Goal: Task Accomplishment & Management: Manage account settings

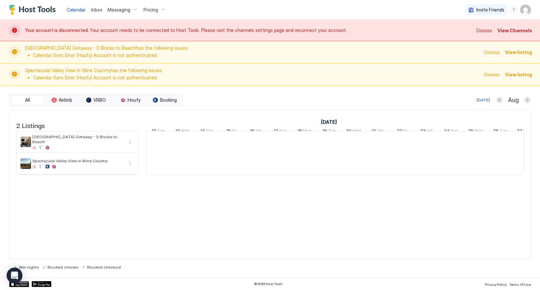
scroll to position [0, 366]
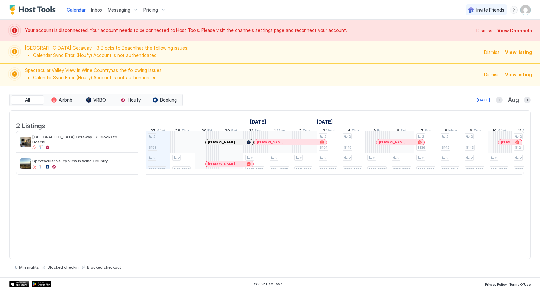
click at [524, 28] on span "View Channels" at bounding box center [514, 30] width 35 height 7
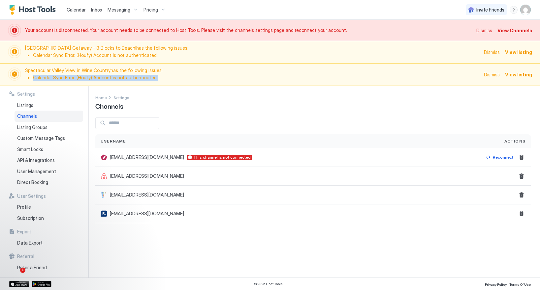
drag, startPoint x: 176, startPoint y: 76, endPoint x: 28, endPoint y: 77, distance: 148.0
click at [28, 77] on ul "Calendar Sync Error: (Houfy) Account is not authenticated." at bounding box center [252, 78] width 455 height 6
copy li "Calendar Sync Error: (Houfy) Account is not authenticated."
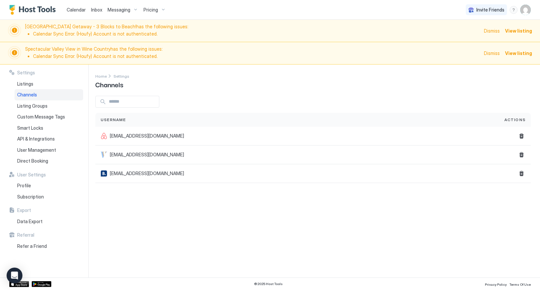
click at [489, 52] on span "Dismiss" at bounding box center [492, 53] width 16 height 7
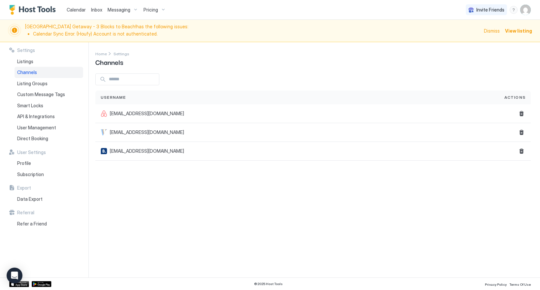
click at [496, 30] on span "Dismiss" at bounding box center [492, 30] width 16 height 7
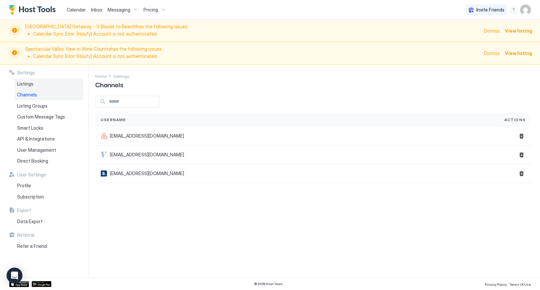
click at [34, 83] on div "Listings" at bounding box center [49, 83] width 69 height 11
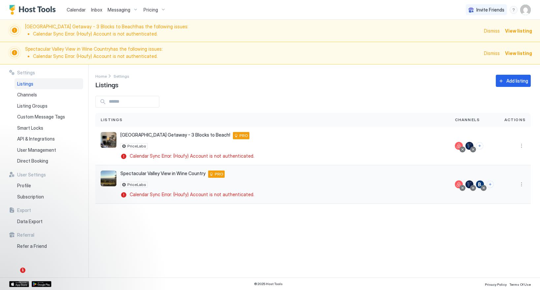
click at [377, 195] on div "Spectacular Valley View in Wine Country [STREET_ADDRESS] PRO PriceLabs Calendar…" at bounding box center [273, 185] width 344 height 28
click at [149, 5] on div "Pricing" at bounding box center [155, 9] width 28 height 11
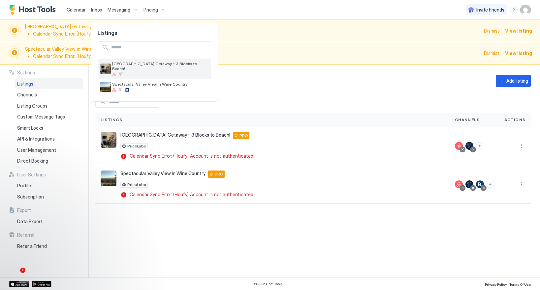
click at [152, 73] on div at bounding box center [160, 75] width 96 height 4
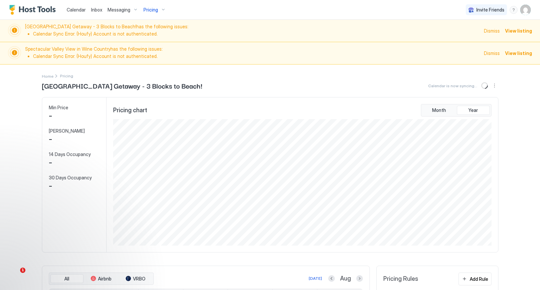
scroll to position [127, 379]
click at [486, 88] on button "Sync prices" at bounding box center [485, 86] width 8 height 8
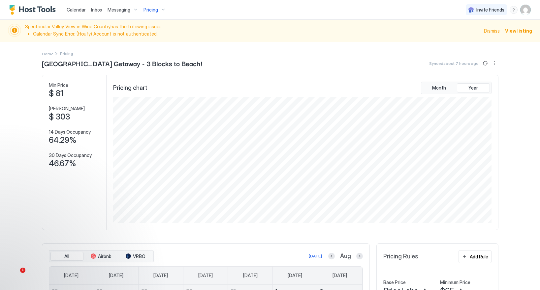
click at [148, 12] on span "Pricing" at bounding box center [150, 10] width 15 height 6
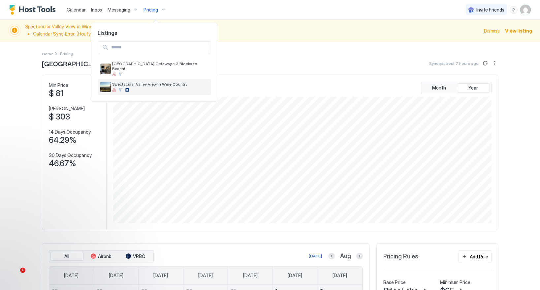
click at [128, 88] on div at bounding box center [127, 90] width 4 height 4
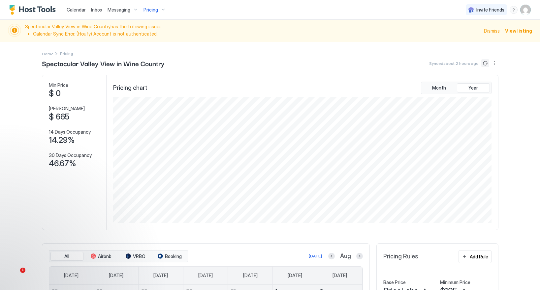
click at [485, 64] on button "Sync prices" at bounding box center [485, 63] width 8 height 8
